Goal: Task Accomplishment & Management: Complete application form

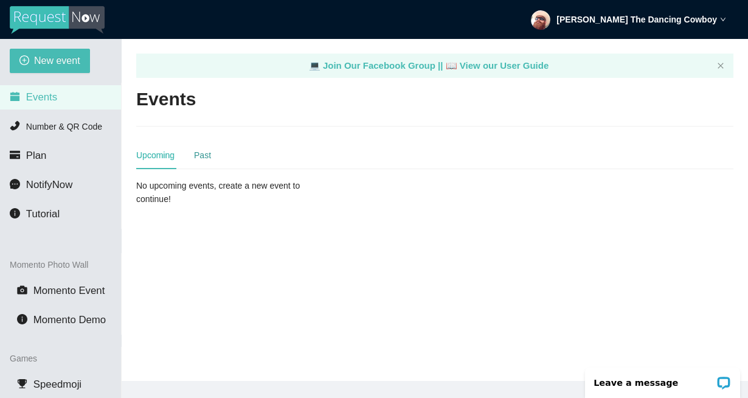
click at [206, 153] on div "Past" at bounding box center [202, 154] width 17 height 13
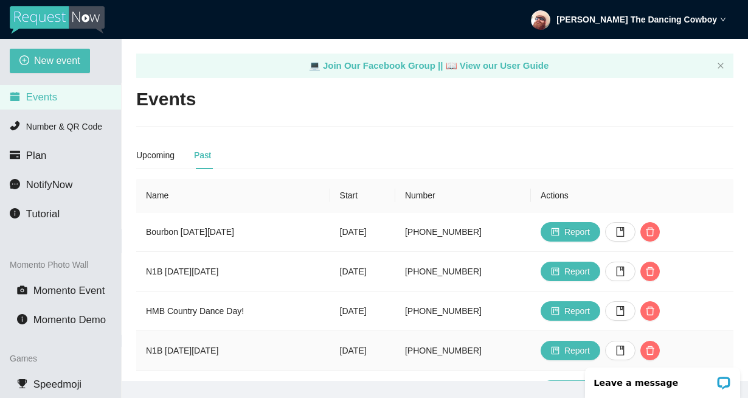
click at [156, 354] on td "N1B on Thu 8/7" at bounding box center [233, 351] width 194 height 40
drag, startPoint x: 156, startPoint y: 354, endPoint x: 206, endPoint y: 349, distance: 49.6
click at [206, 349] on td "N1B on Thu 8/7" at bounding box center [233, 351] width 194 height 40
copy td "N1B on Thu 8/7"
click at [61, 56] on span "New event" at bounding box center [57, 60] width 46 height 15
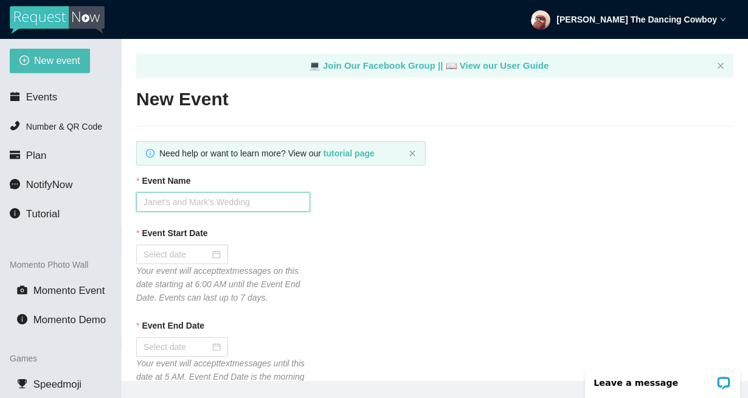
click at [191, 207] on input "Event Name" at bounding box center [223, 201] width 174 height 19
paste input "N1B on Thu 8/7"
type input "N1B on Thu 8/21"
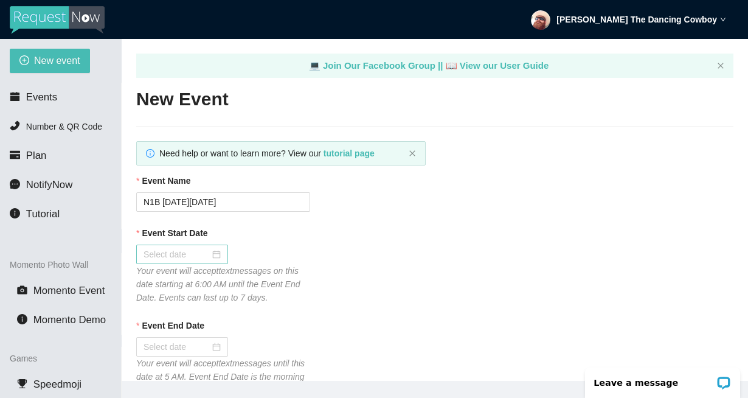
click at [210, 259] on div at bounding box center [182, 254] width 77 height 13
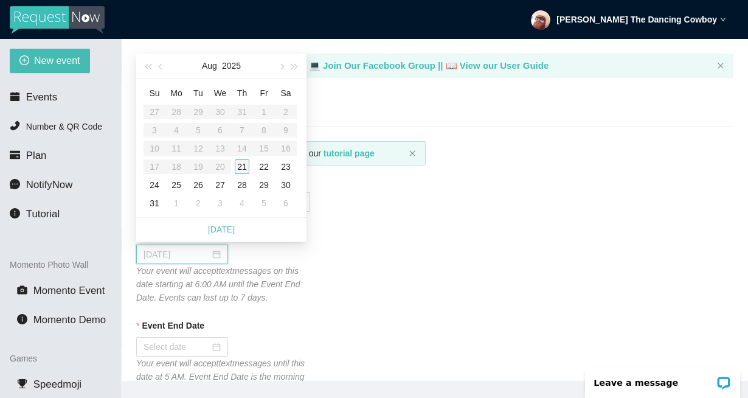
type input "08/21/2025"
click at [240, 167] on div "21" at bounding box center [242, 166] width 15 height 15
type input "08/22/2025"
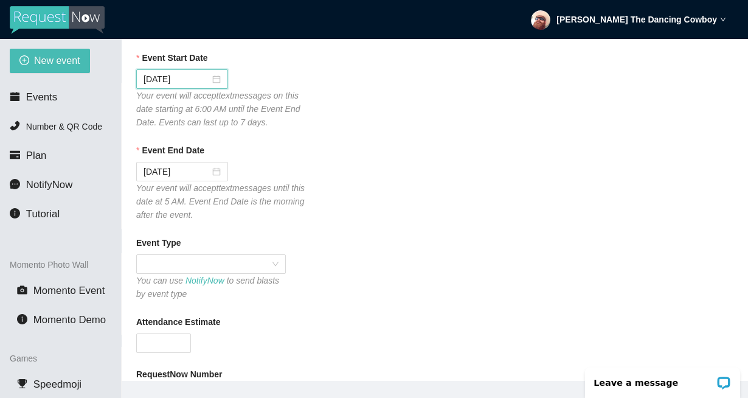
scroll to position [182, 0]
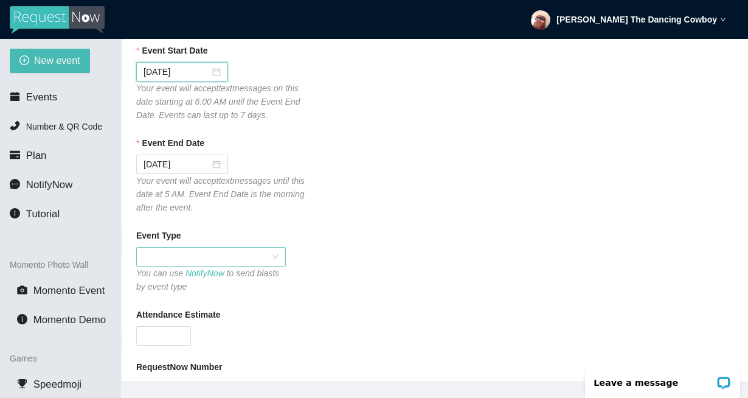
click at [269, 254] on span at bounding box center [211, 257] width 135 height 18
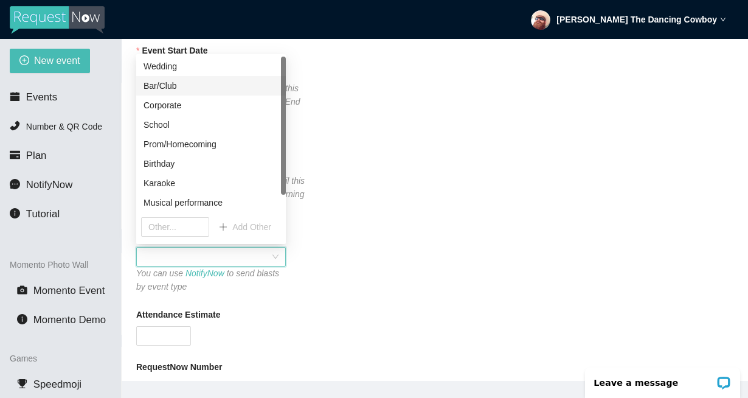
click at [175, 83] on div "Bar/Club" at bounding box center [211, 85] width 135 height 13
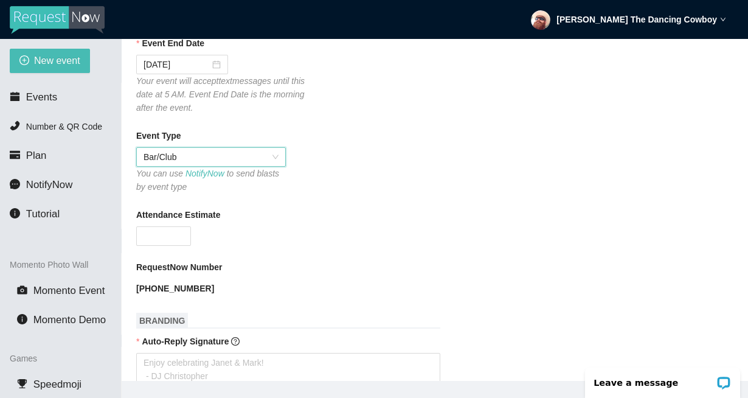
scroll to position [283, 0]
click at [177, 230] on span "Increase Value" at bounding box center [183, 231] width 13 height 11
click at [181, 245] on form "Event Name N1B on Thu 8/21 Event Start Date 08/21/2025 Your event will accept t…" at bounding box center [434, 396] width 597 height 1010
click at [182, 242] on span "down" at bounding box center [184, 238] width 7 height 7
click at [171, 240] on input "0" at bounding box center [164, 235] width 54 height 18
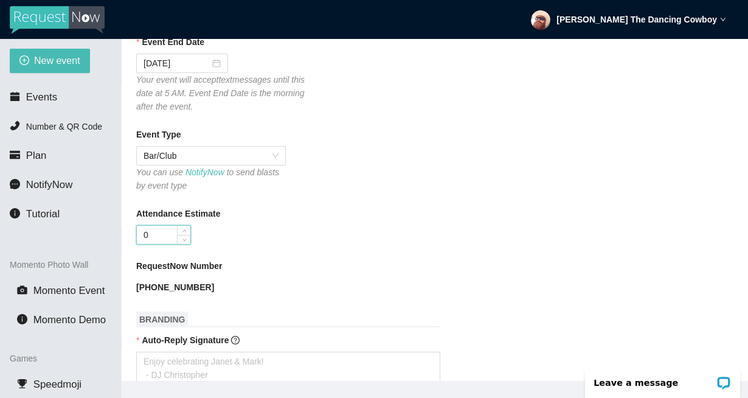
click at [171, 240] on input "0" at bounding box center [164, 235] width 54 height 18
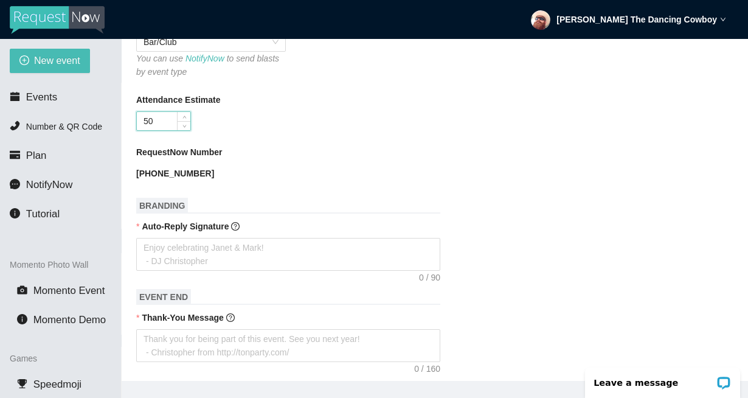
scroll to position [426, 0]
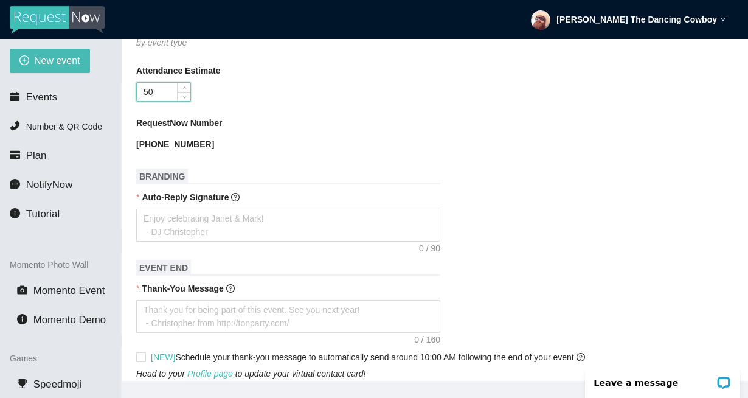
type input "50"
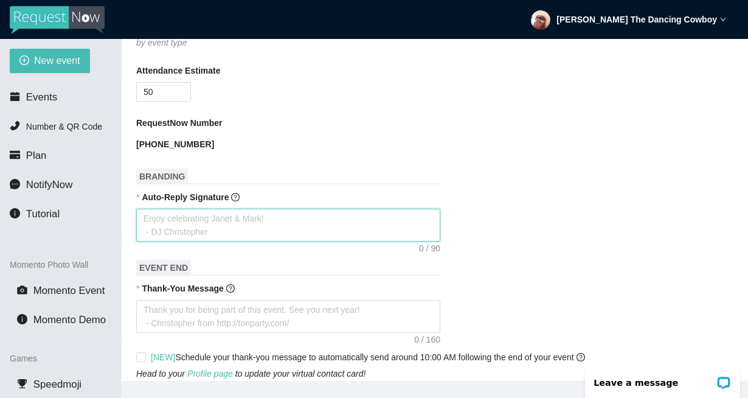
click at [303, 229] on textarea "Auto-Reply Signature" at bounding box center [288, 225] width 304 height 33
paste textarea "PLEASE IGNORE DIRECTIONS FROM THE SERVICE & ONLY TYPE SONG TITLE AND ARTIST. TH…"
type textarea "PLEASE IGNORE DIRECTIONS FROM THE SERVICE & ONLY TYPE SONG TITLE AND ARTIST. TH…"
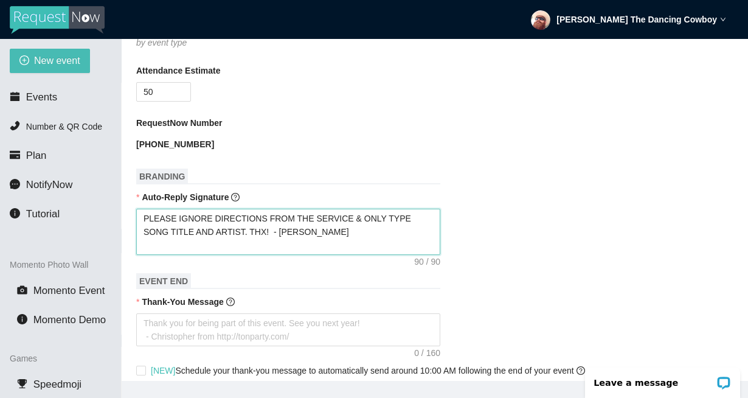
type textarea "PLEASE IGNORE DIRECTIONS FROM THE SERVICE & ONLY TYPE SONG TITLE AND ARTIST. TH…"
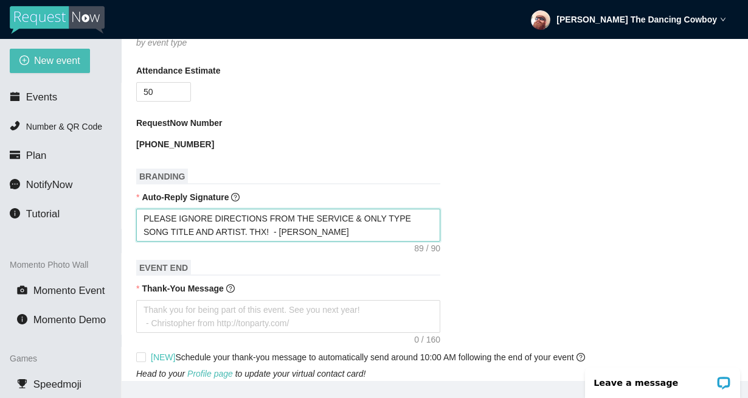
type textarea "PLEASE IGNORE DIRECTIONS FROM THE SERVICE & ONLY TYPE SONG TITLE AND ARTIST. TH…"
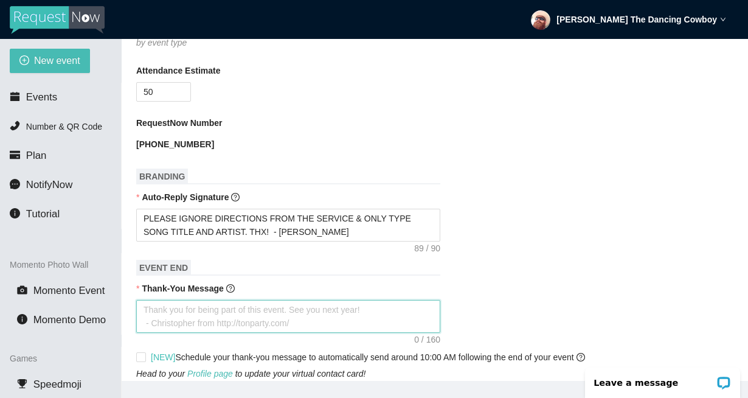
click at [321, 308] on textarea "Thank-You Message" at bounding box center [288, 316] width 304 height 33
paste textarea "Thank u 4 requesting songs! We teach lessons every Wed & Thur @ 730pm in Los Ga…"
type textarea "Thank u 4 requesting songs! We teach lessons every Wed & Thur @ 730pm in Los Ga…"
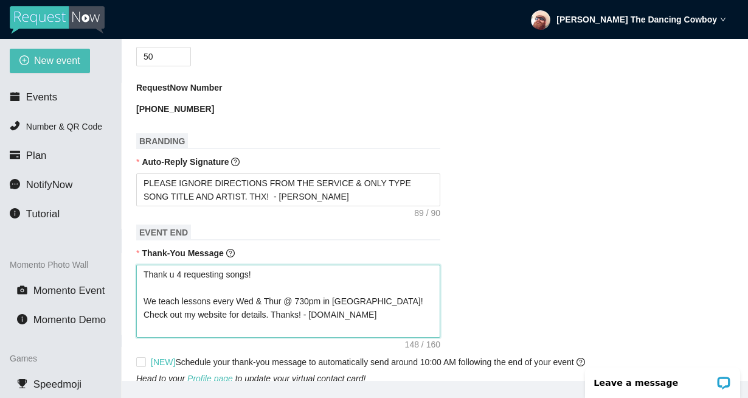
scroll to position [479, 0]
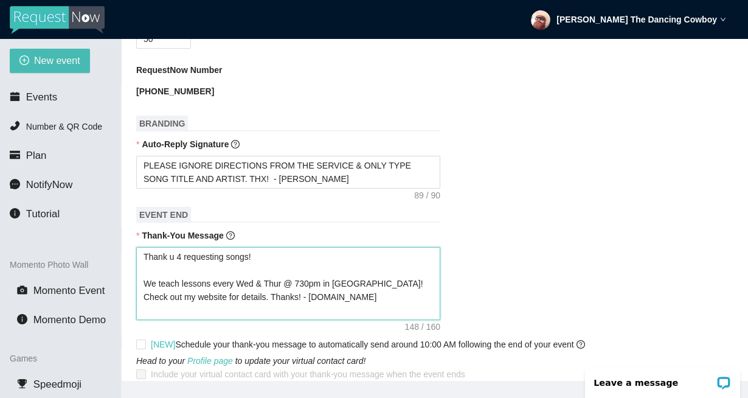
type textarea "Thank u 4 requesting songs! We teach lessons every Wed & Thur @ 730pm in Los Ga…"
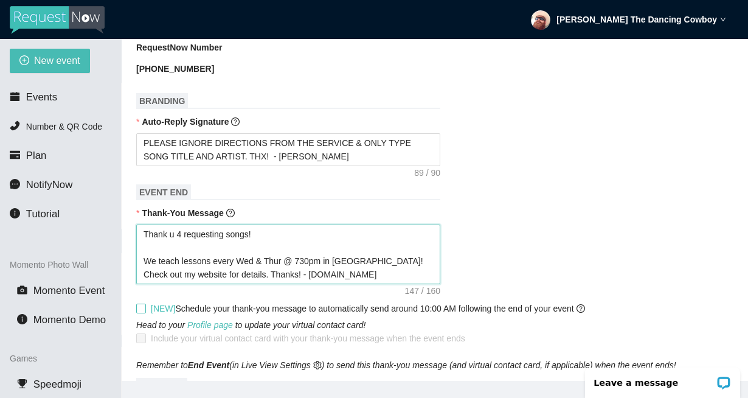
scroll to position [527, 0]
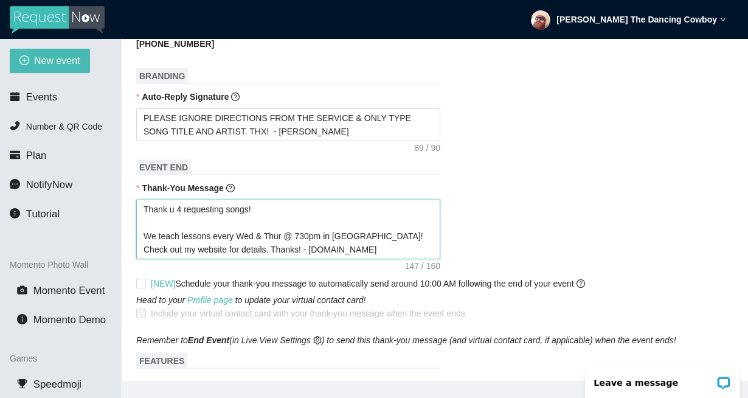
click at [368, 236] on textarea "Thank u 4 requesting songs! We teach lessons every Wed & Thur @ 730pm in Los Ga…" at bounding box center [288, 230] width 304 height 60
drag, startPoint x: 368, startPoint y: 236, endPoint x: 346, endPoint y: 235, distance: 22.5
click at [346, 235] on textarea "Thank u 4 requesting songs! We teach lessons every Wed & Thur @ 730pm in Los Ga…" at bounding box center [288, 230] width 304 height 60
type textarea "Thank u 4 requesting songs! We teach lessons every Wed & Thur @ 730pm in L! Che…"
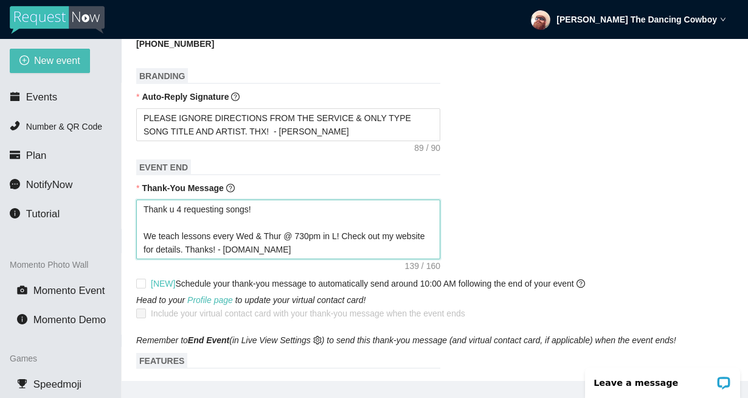
type textarea "Thank u 4 requesting songs! We teach lessons every Wed & Thur @ 730pm in LG! Ch…"
type textarea "Thank u 4 requesting songs! We teach lessons every Wed & Thur @ 730pm in LG ! C…"
type textarea "Thank u 4 requesting songs! We teach lessons every Wed & Thur @ 730pm in LG @! …"
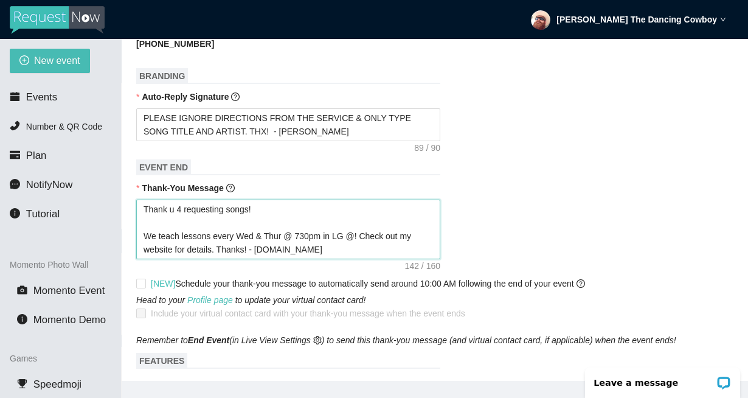
type textarea "Thank u 4 requesting songs! We teach lessons every Wed & Thur @ 730pm in LG @ !…"
type textarea "Thank u 4 requesting songs! We teach lessons every Wed & Thur @ 730pm in LG @ N…"
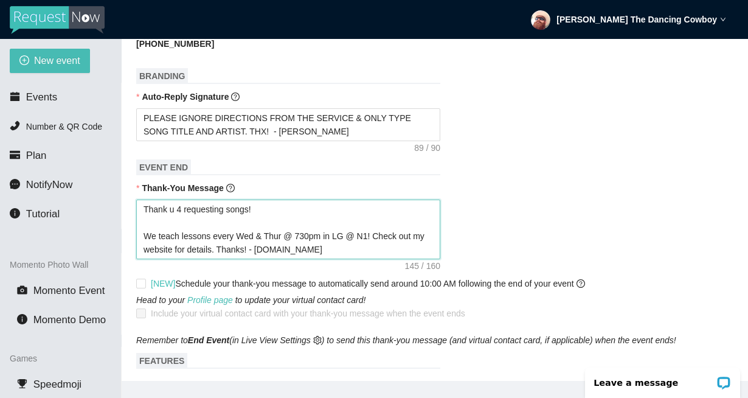
type textarea "Thank u 4 requesting songs! We teach lessons every Wed & Thur @ 730pm in LG @ N…"
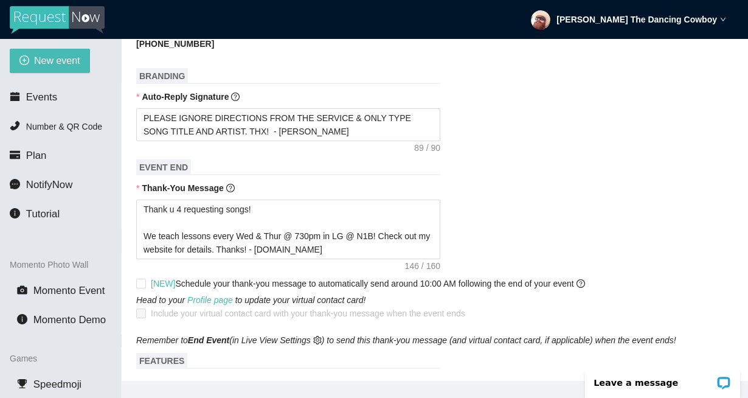
click at [520, 247] on div "Thank u 4 requesting songs! We teach lessons every Wed & Thur @ 730pm in LG @ N…" at bounding box center [434, 230] width 597 height 60
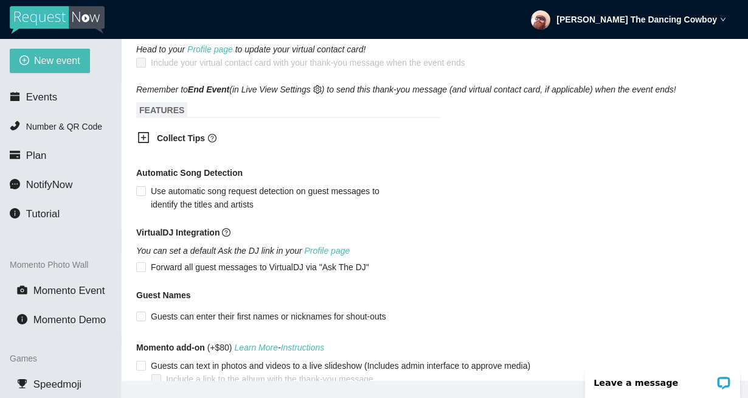
scroll to position [662, 0]
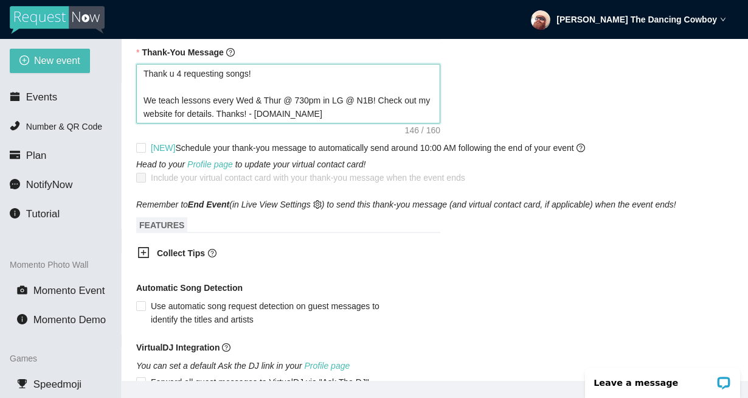
click at [211, 115] on textarea "Thank u 4 requesting songs! We teach lessons every Wed & Thur @ 730pm in LG @ N…" at bounding box center [288, 94] width 304 height 60
type textarea "Thank u 4 requesting songs! We teach lessons every Wed & Thur @ 730pm in LG @ N…"
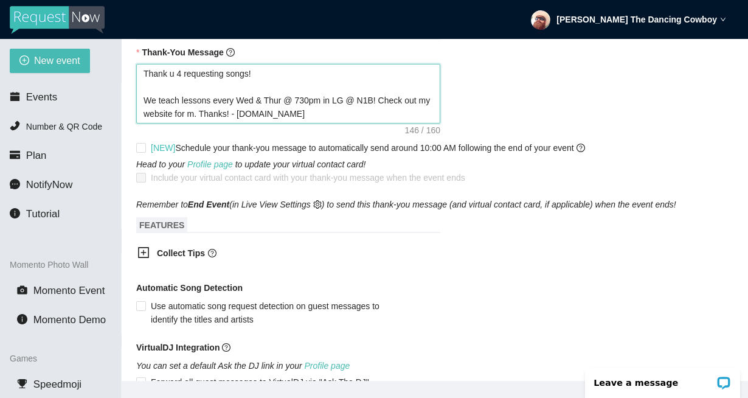
type textarea "Thank u 4 requesting songs! We teach lessons every Wed & Thur @ 730pm in LG @ N…"
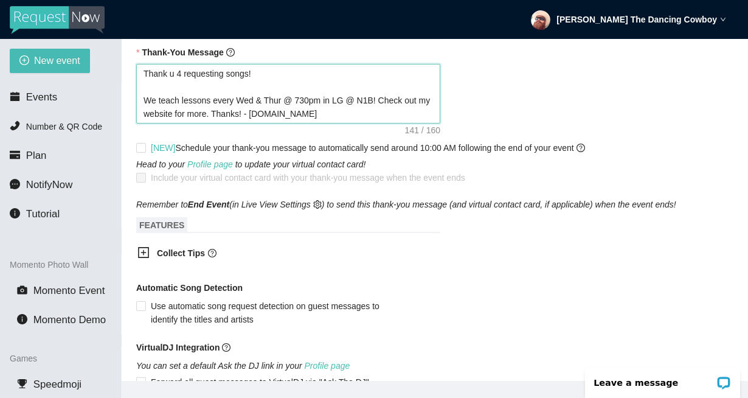
type textarea "Thank u 4 requesting songs! We teach lessons every Wed & Thur @ 730pm in LG @ N…"
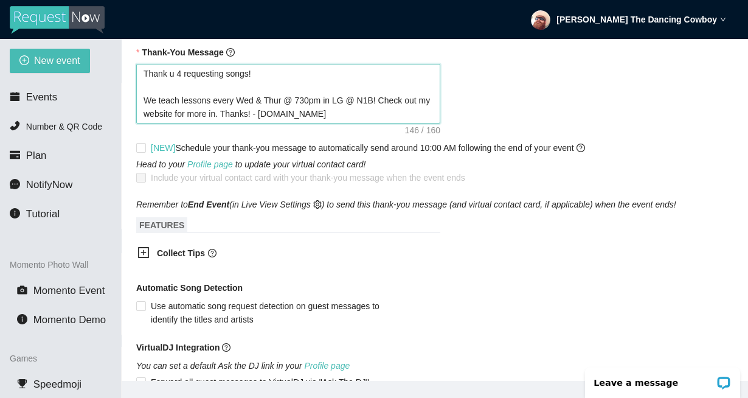
type textarea "Thank u 4 requesting songs! We teach lessons every Wed & Thur @ 730pm in LG @ N…"
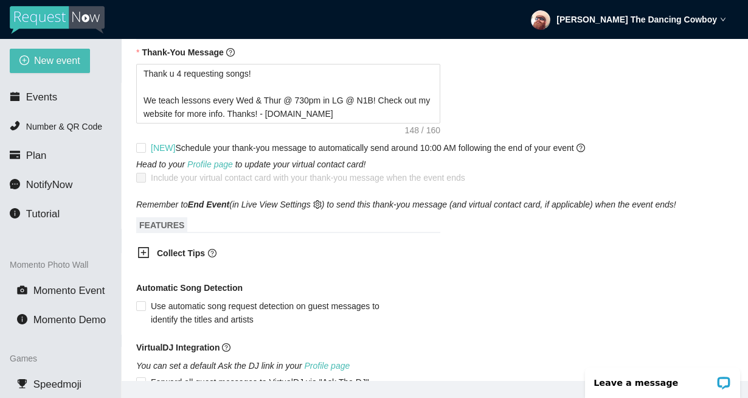
click at [316, 268] on div "Collect Tips" at bounding box center [280, 254] width 304 height 30
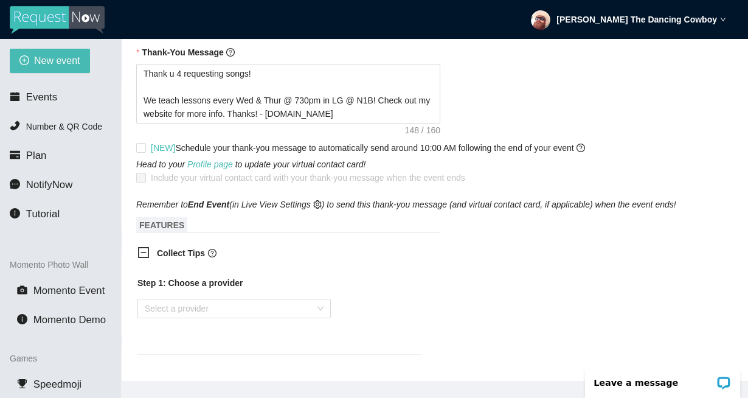
click at [319, 259] on span "Collect Tips" at bounding box center [289, 252] width 265 height 13
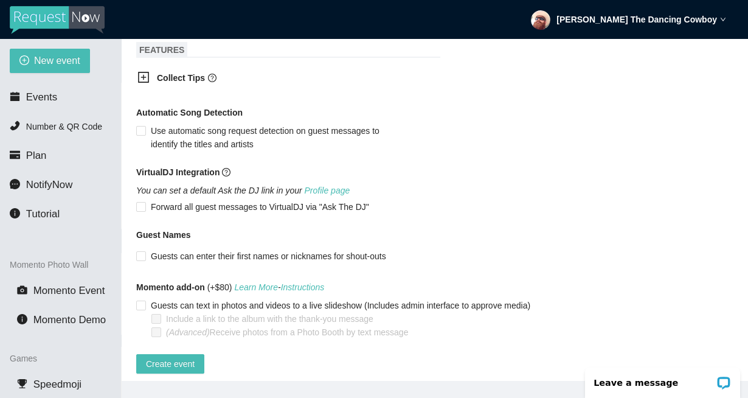
scroll to position [854, 0]
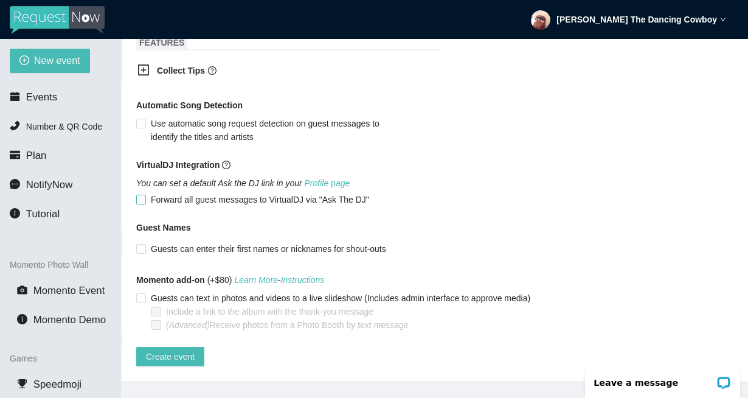
click at [146, 193] on span "Forward all guest messages to VirtualDJ via "Ask The DJ"" at bounding box center [260, 199] width 228 height 13
click at [145, 195] on input "Forward all guest messages to VirtualDJ via "Ask The DJ"" at bounding box center [140, 199] width 9 height 9
checkbox input "true"
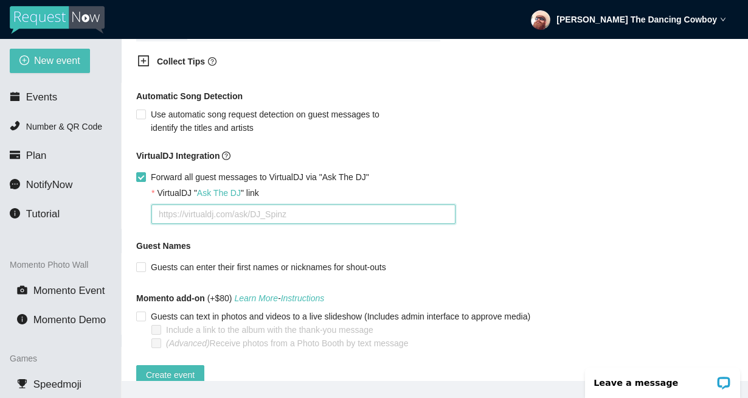
click at [288, 211] on textarea "VirtualDJ " Ask The DJ " link" at bounding box center [303, 213] width 304 height 19
paste textarea "N1B on Thu 8/21"
type textarea "N1B on Thu 8/21"
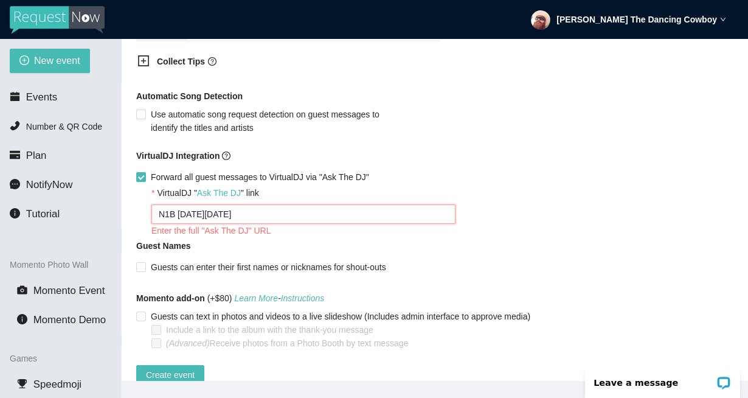
click at [308, 206] on textarea "N1B on Thu 8/21" at bounding box center [303, 213] width 304 height 19
type textarea "https://virtualdj.com/ask/DJ_Spinz"
paste textarea "https://virtualdj.com/ask/N1B__on__Thu__8/21"
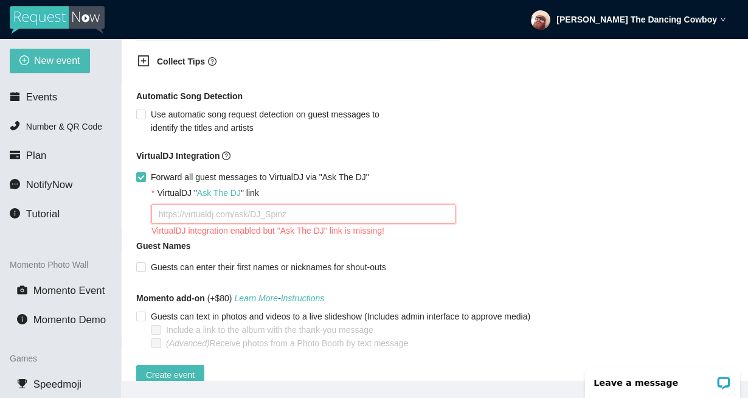
type textarea "https://virtualdj.com/ask/N1B__on__Thu__8/21"
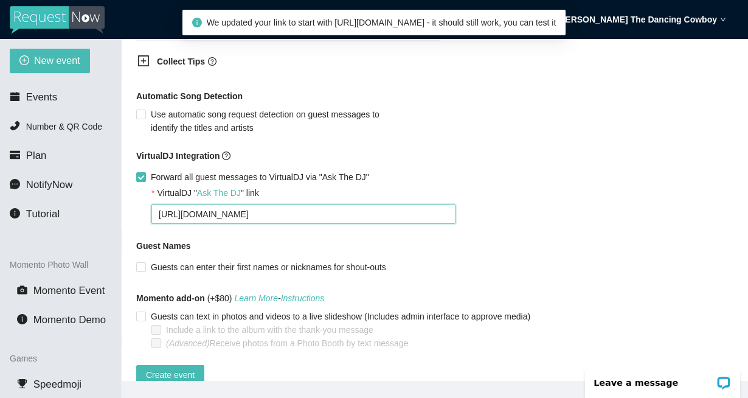
type textarea "https://virtualdj.com/ask/N1B__on__Thu__8/21"
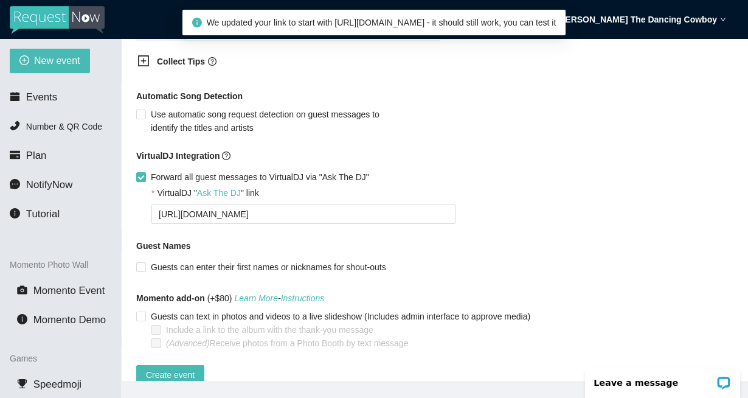
click at [561, 180] on div "VirtualDJ Integration Forward all guest messages to VirtualDJ via "Ask The DJ"" at bounding box center [434, 168] width 597 height 38
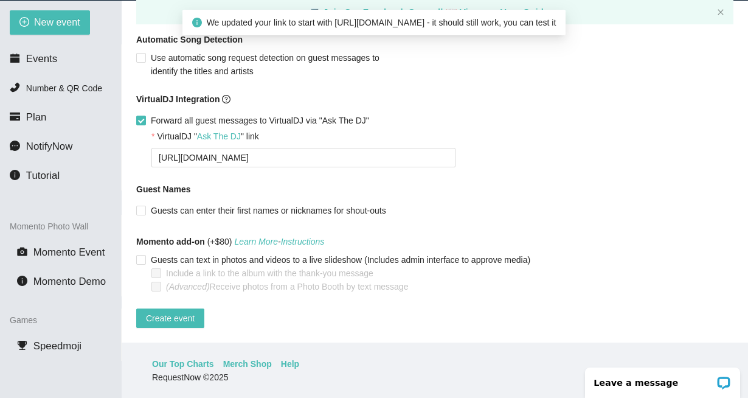
scroll to position [39, 0]
click at [174, 311] on span "Create event" at bounding box center [170, 317] width 49 height 13
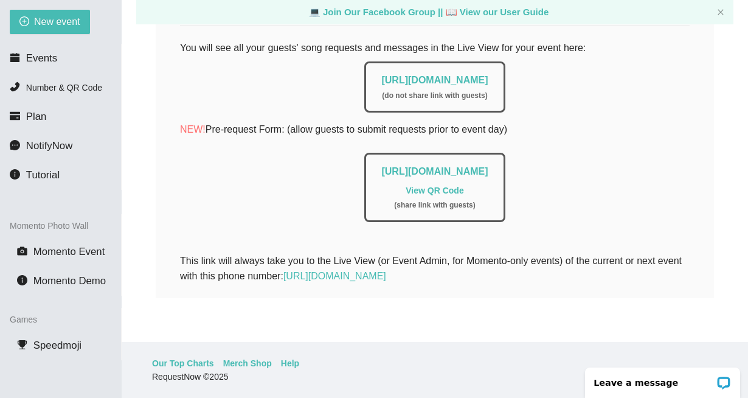
scroll to position [284, 0]
click at [46, 57] on span "Events" at bounding box center [41, 58] width 31 height 12
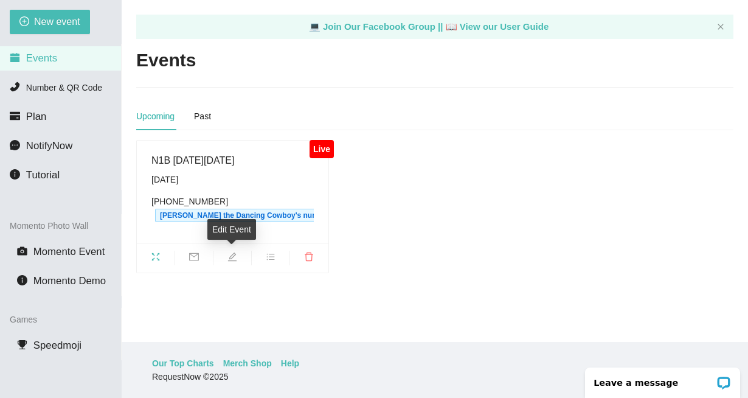
click at [235, 254] on icon "edit" at bounding box center [233, 257] width 10 height 10
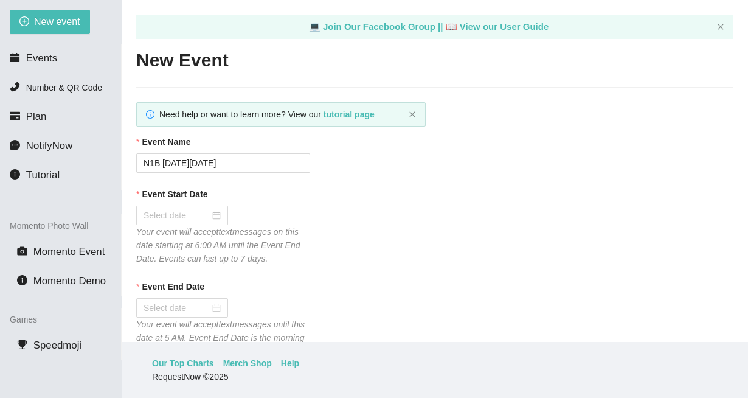
type textarea "https://virtualdj.com/ask/N1B__on__Thu__8/21"
type input "08/21/2025"
type input "08/22/2025"
checkbox input "true"
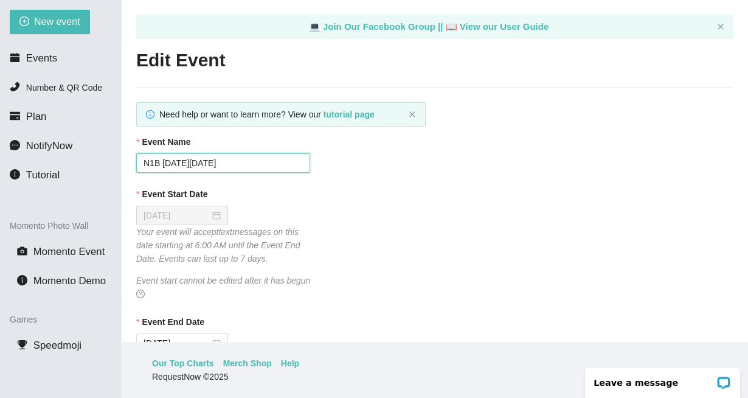
click at [237, 160] on input "N1B on Thu 8/21" at bounding box center [223, 162] width 174 height 19
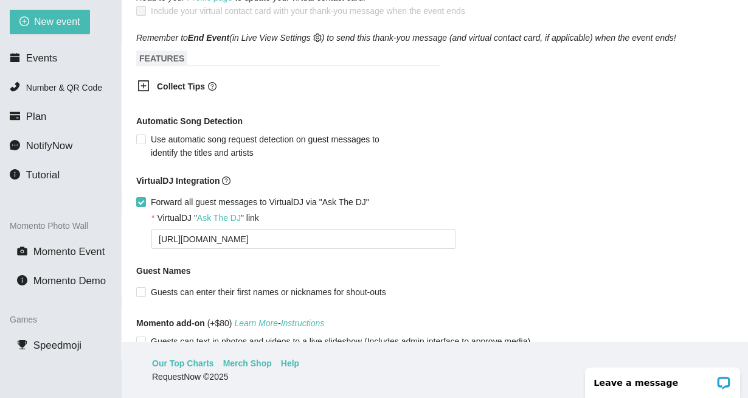
scroll to position [917, 0]
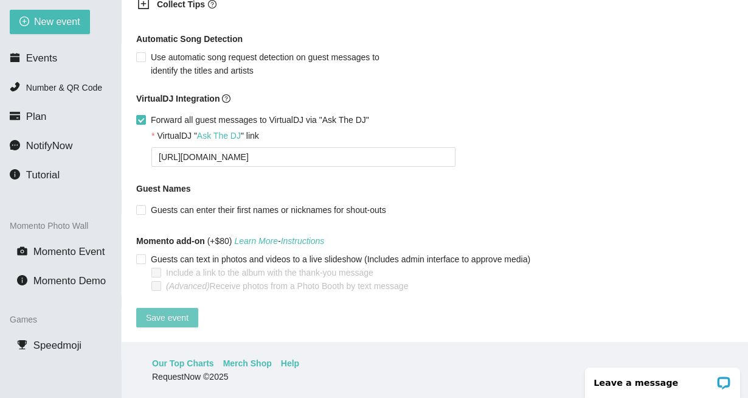
type input "N1B on Thu 8/21 aka Rona's B-Day!"
click at [170, 311] on span "Save event" at bounding box center [167, 317] width 43 height 13
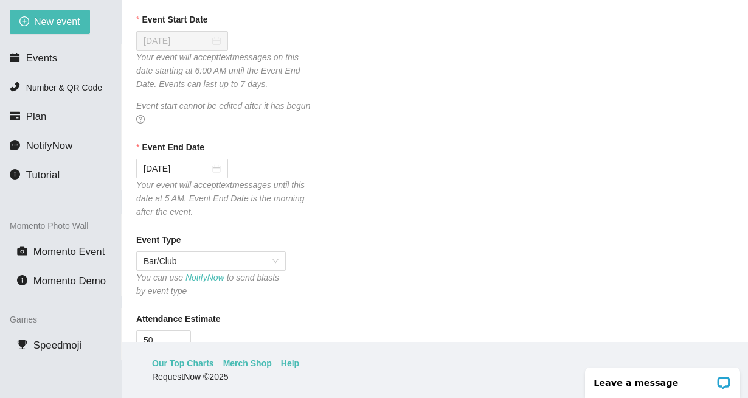
scroll to position [174, 0]
click at [35, 57] on span "Events" at bounding box center [41, 58] width 31 height 12
